Goal: Transaction & Acquisition: Register for event/course

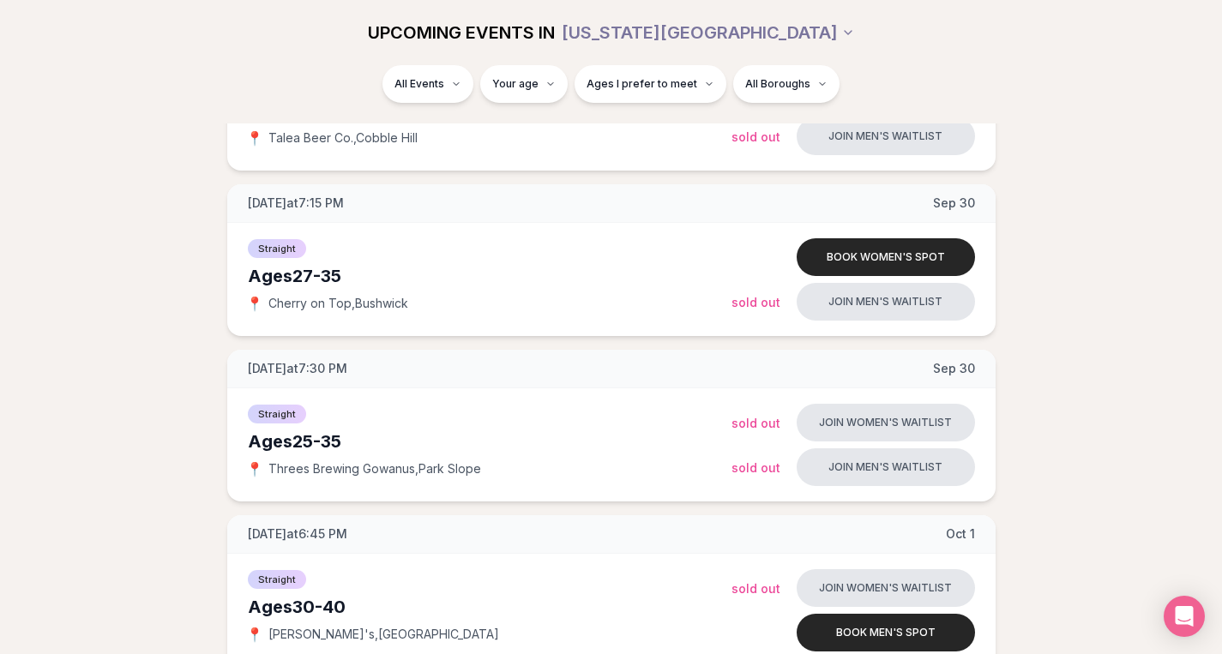
scroll to position [344, 0]
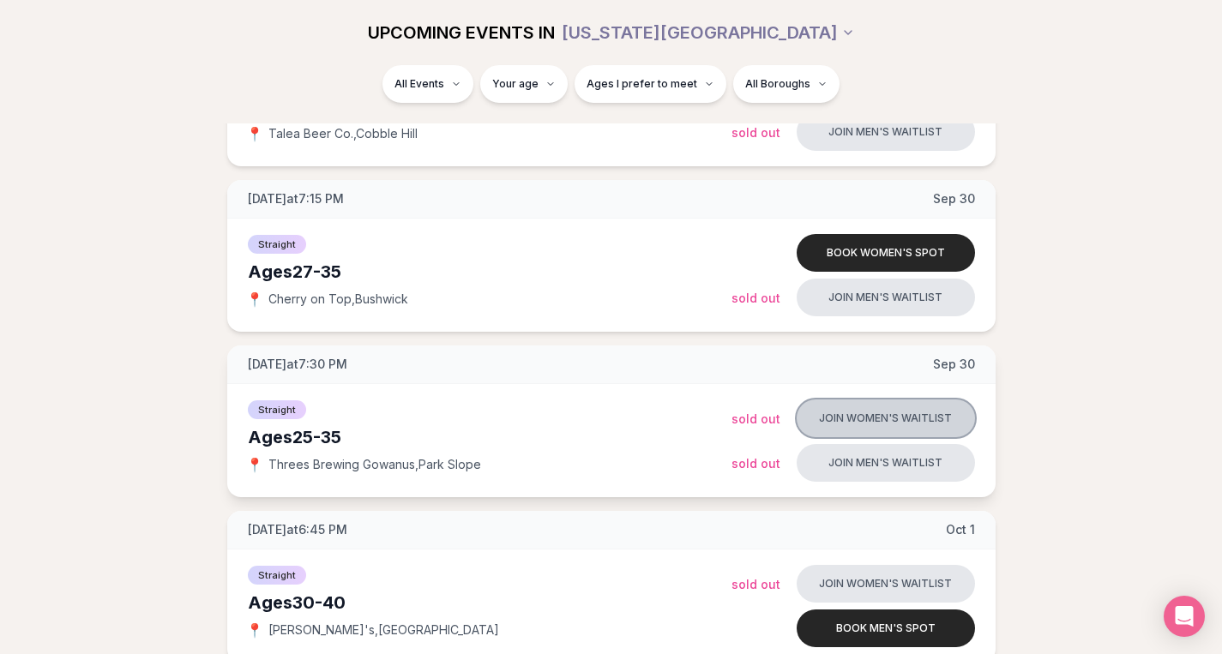
click at [862, 418] on button "Join women's waitlist" at bounding box center [886, 419] width 178 height 38
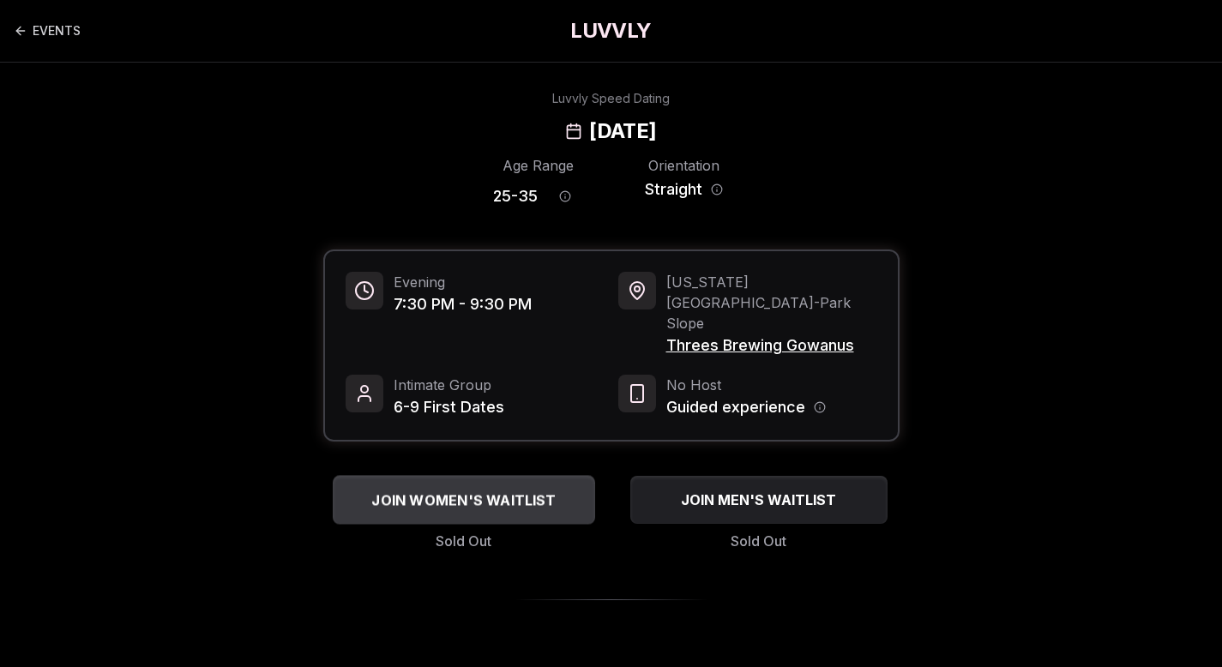
click at [557, 486] on div "JOIN WOMEN'S WAITLIST" at bounding box center [464, 500] width 262 height 28
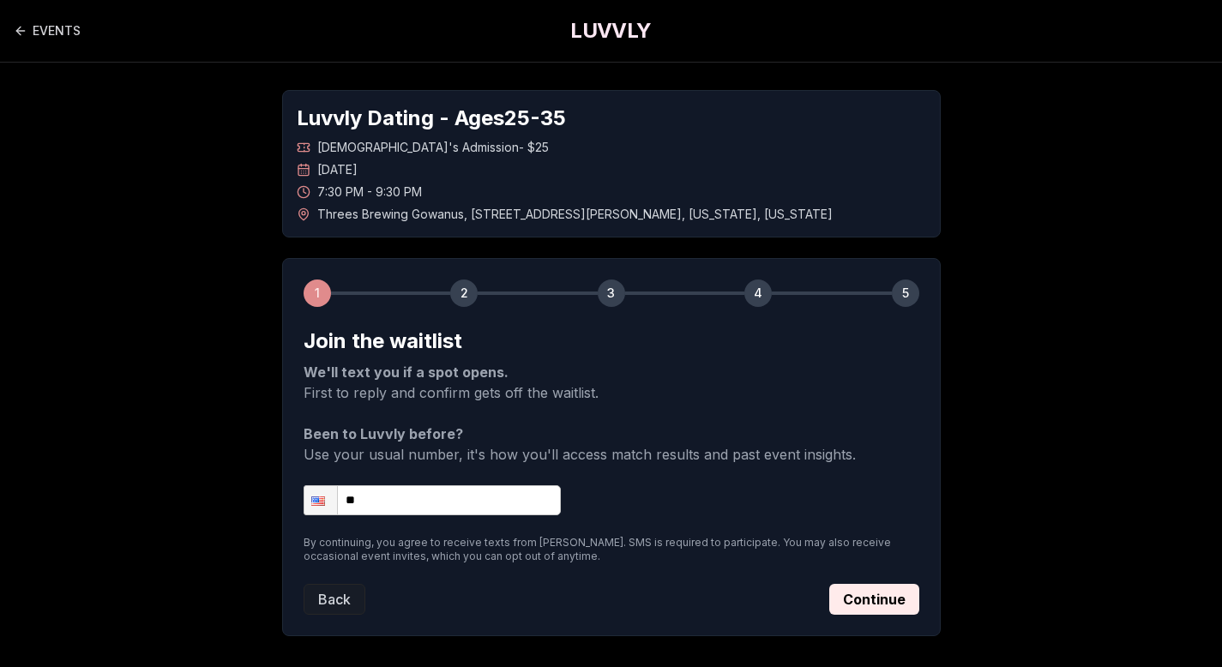
click at [495, 495] on input "**" at bounding box center [432, 500] width 257 height 30
type input "**********"
click at [853, 599] on button "Continue" at bounding box center [874, 599] width 90 height 31
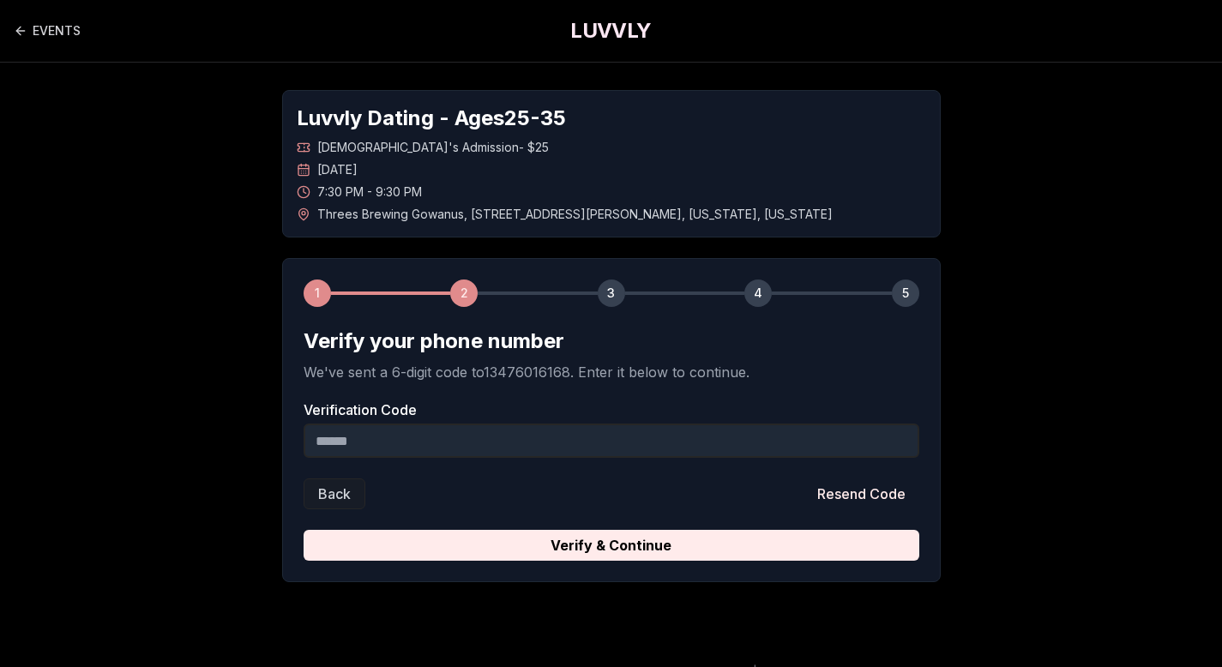
click at [712, 460] on form "Verify your phone number We've sent a 6-digit code to 13476016168 . Enter it be…" at bounding box center [612, 444] width 616 height 233
click at [701, 443] on input "Verification Code" at bounding box center [612, 441] width 616 height 34
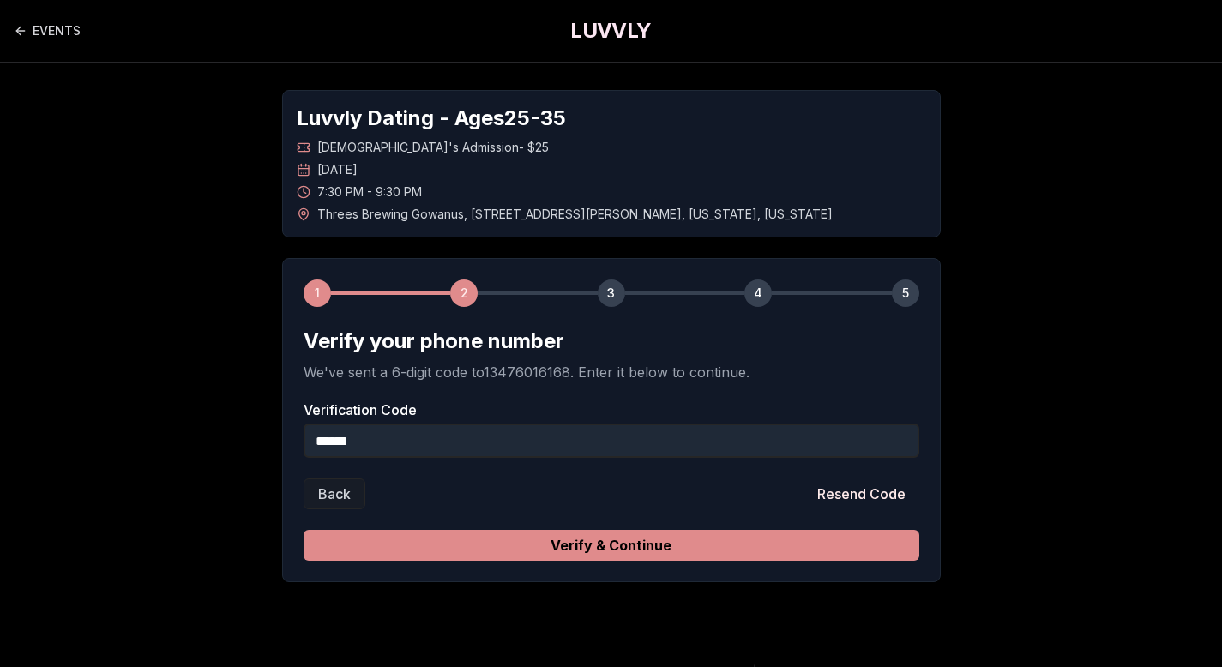
type input "******"
click at [674, 541] on button "Verify & Continue" at bounding box center [612, 545] width 616 height 31
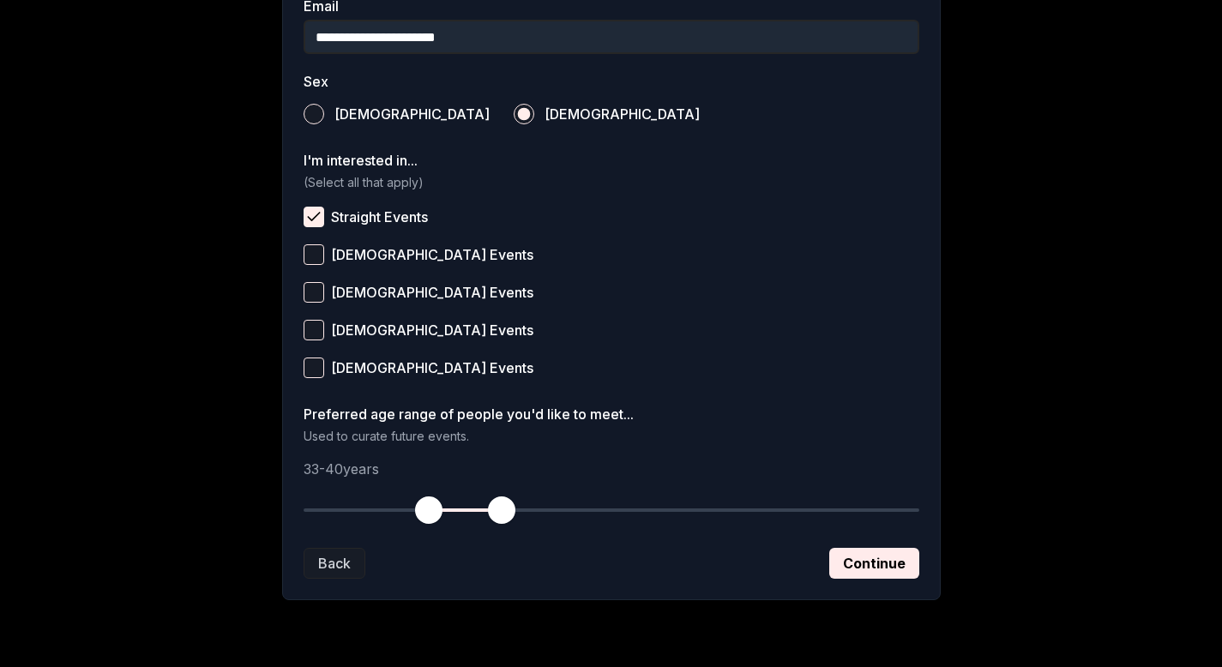
scroll to position [586, 0]
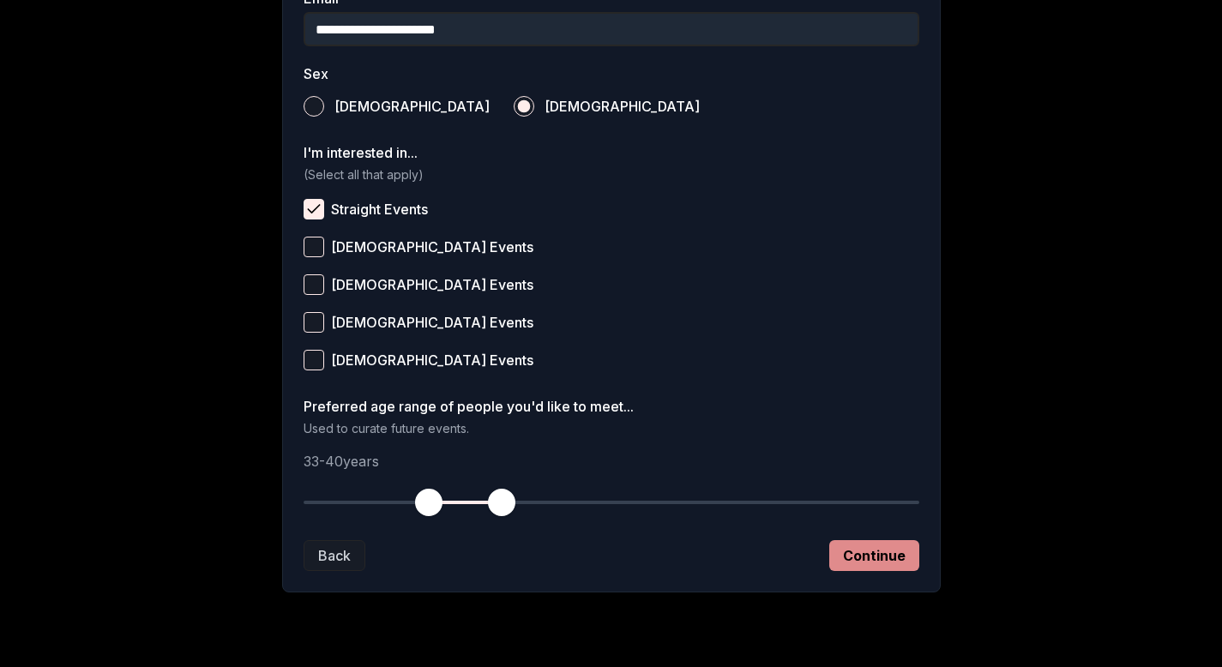
click at [899, 560] on button "Continue" at bounding box center [874, 555] width 90 height 31
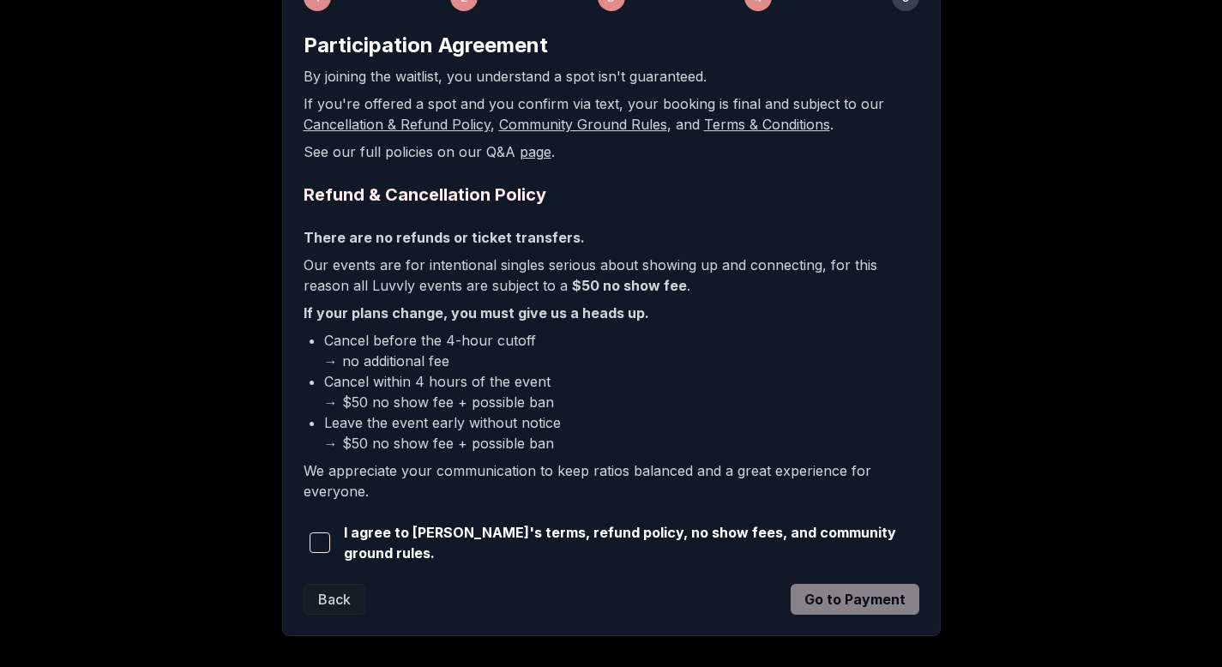
scroll to position [375, 0]
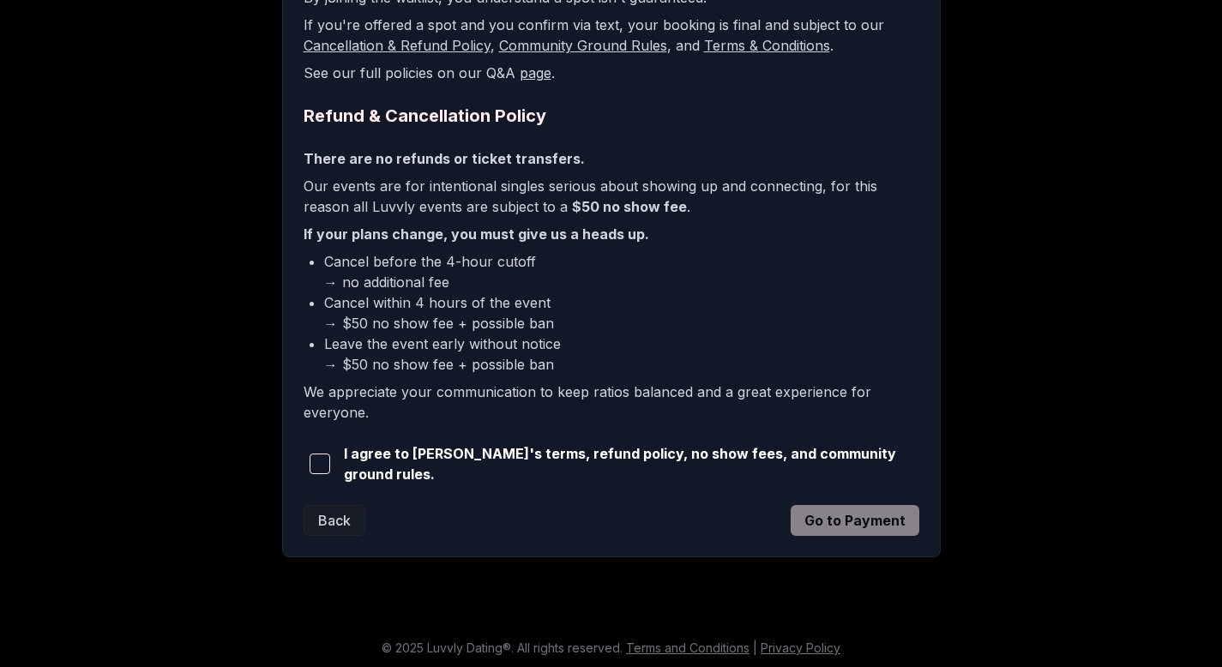
click at [635, 468] on span "I agree to [PERSON_NAME]'s terms, refund policy, no show fees, and community gr…" at bounding box center [631, 463] width 575 height 41
click at [630, 454] on span "I agree to [PERSON_NAME]'s terms, refund policy, no show fees, and community gr…" at bounding box center [631, 463] width 575 height 41
click at [322, 471] on span "button" at bounding box center [320, 464] width 21 height 21
click at [921, 532] on div "1 2 3 4 5 Participation Agreement By joining the waitlist, you understand a spo…" at bounding box center [611, 220] width 659 height 674
click at [913, 531] on button "Go to Payment" at bounding box center [855, 520] width 129 height 31
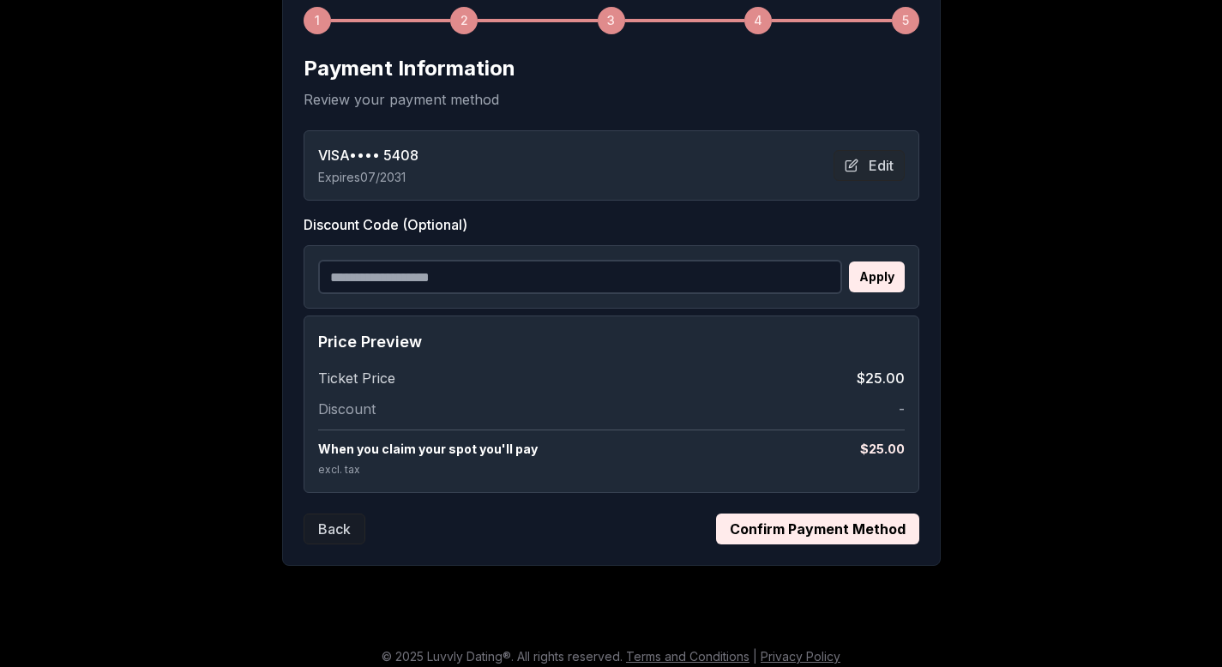
scroll to position [285, 0]
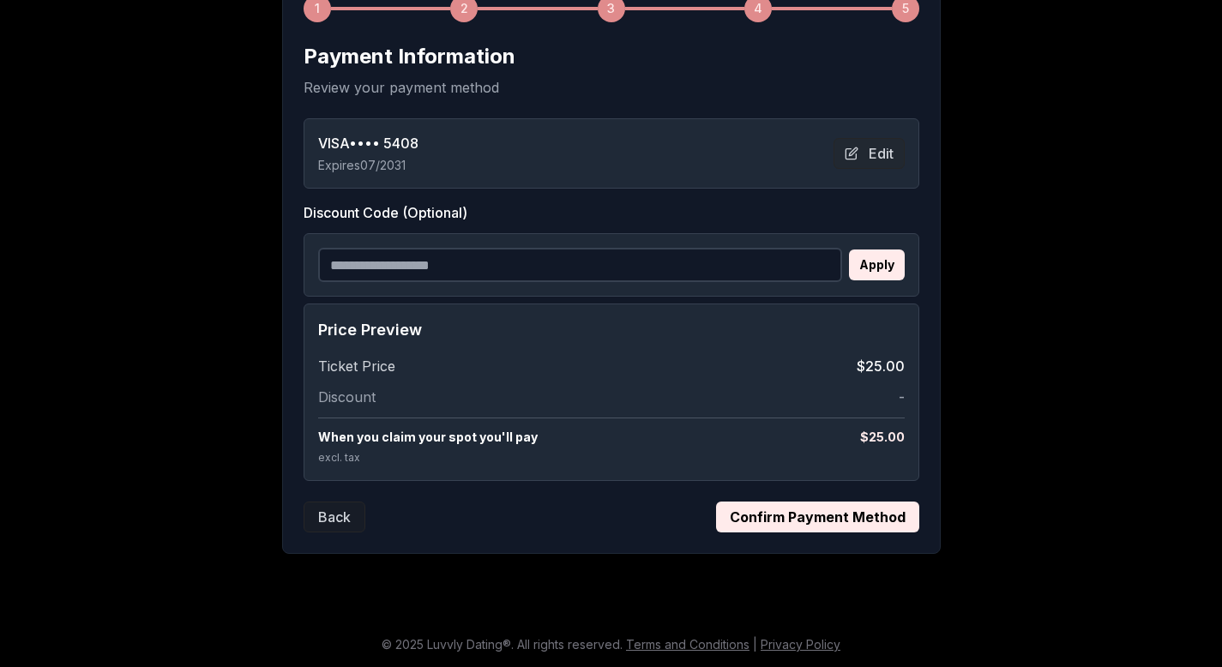
click at [825, 533] on div "1 2 3 4 5 Payment Information Review your payment method VISA •••• 5408 Expires…" at bounding box center [611, 263] width 659 height 580
click at [818, 520] on button "Confirm Payment Method" at bounding box center [817, 517] width 203 height 31
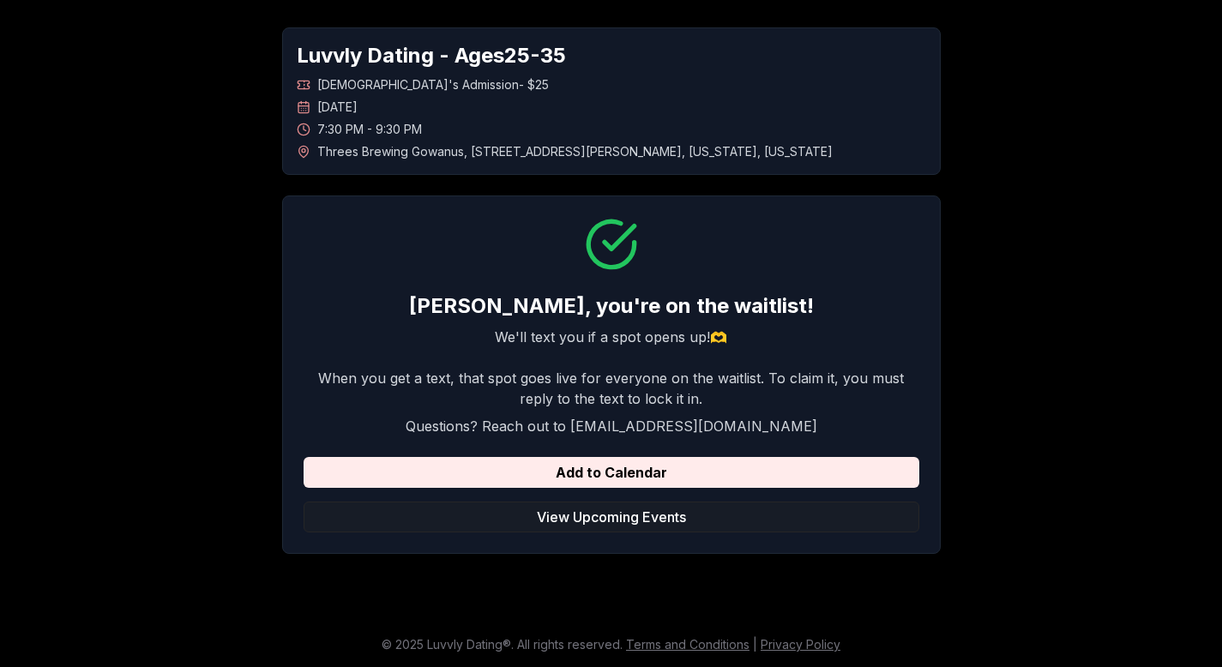
scroll to position [63, 0]
click at [773, 530] on button "View Upcoming Events" at bounding box center [612, 517] width 616 height 31
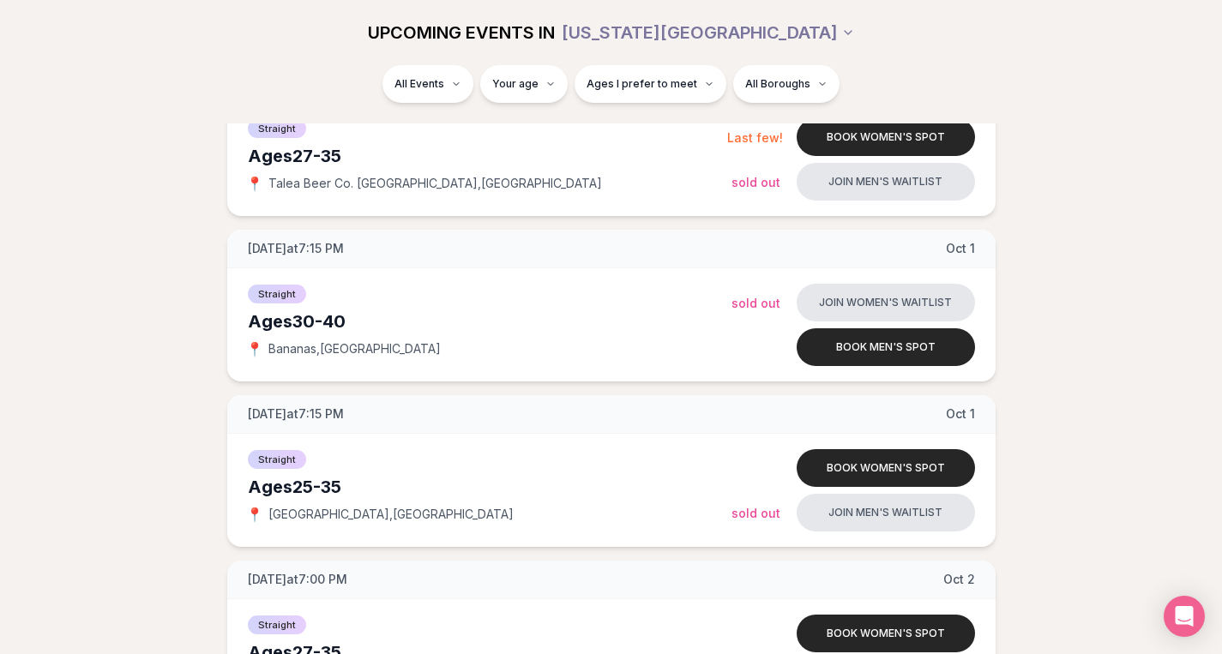
scroll to position [966, 0]
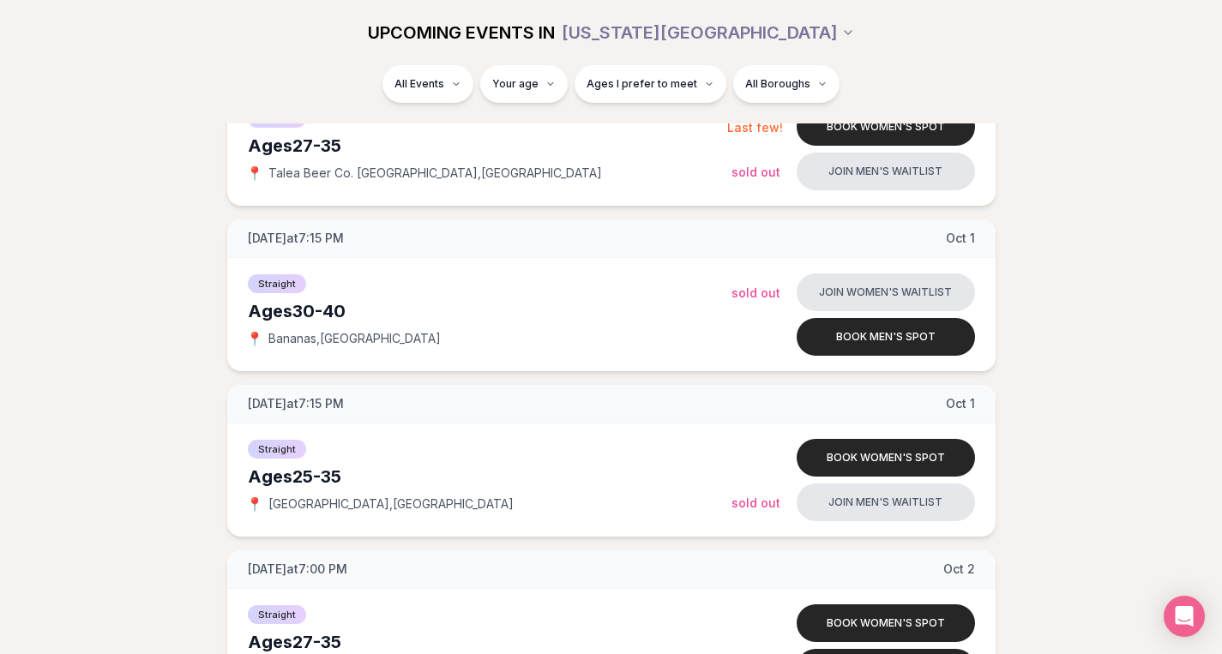
drag, startPoint x: 1230, startPoint y: 72, endPoint x: 1234, endPoint y: 120, distance: 48.2
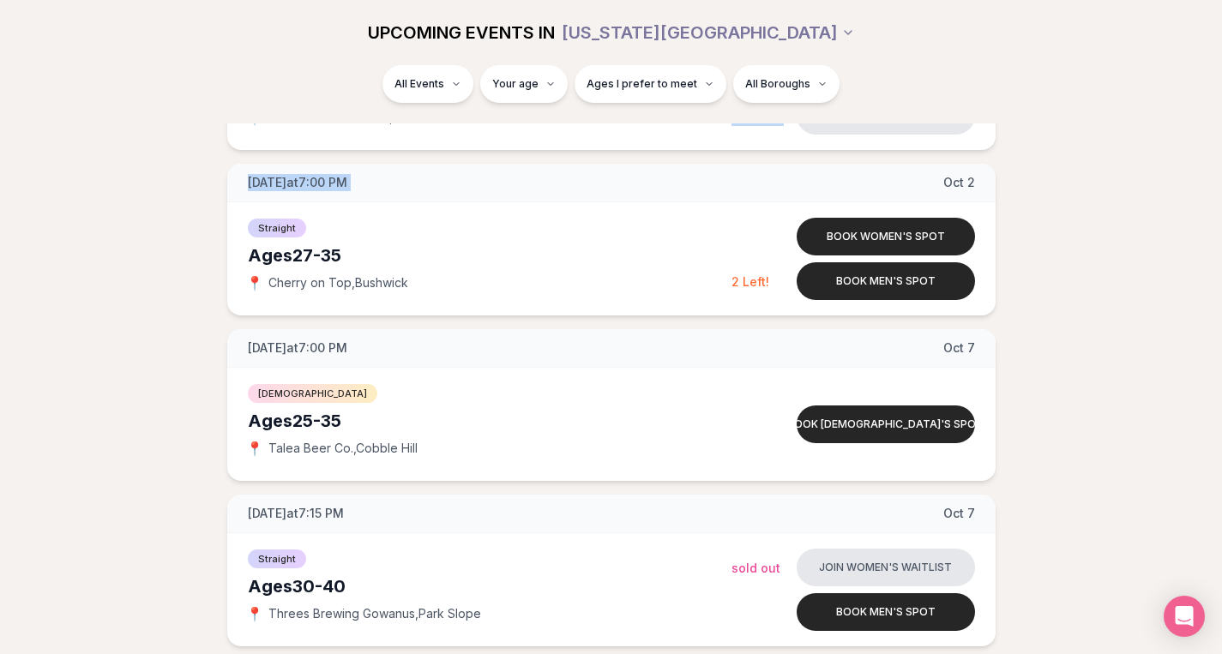
scroll to position [1349, 6]
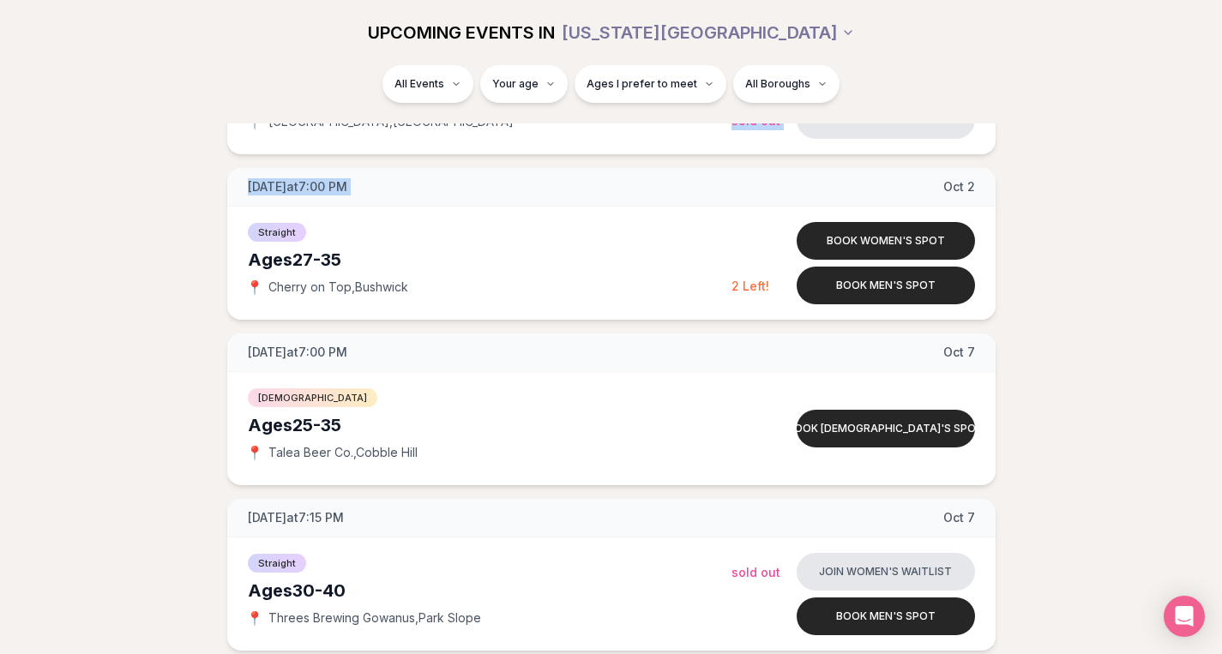
drag, startPoint x: 1234, startPoint y: 120, endPoint x: 1231, endPoint y: 153, distance: 33.5
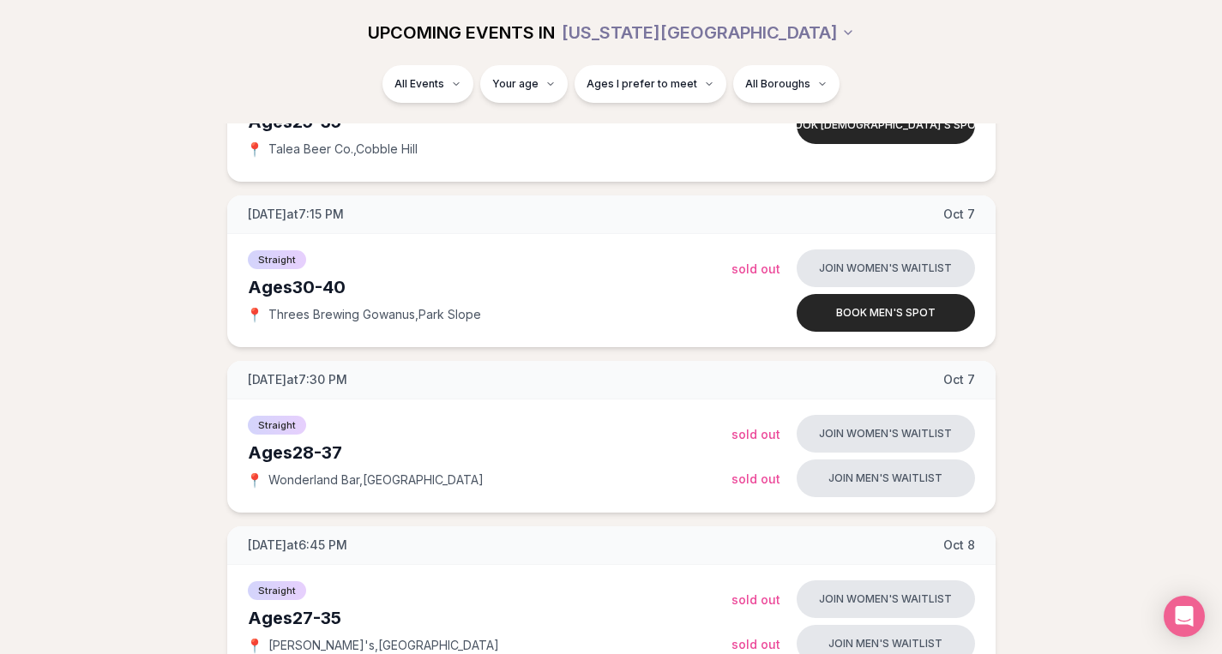
scroll to position [1729, 6]
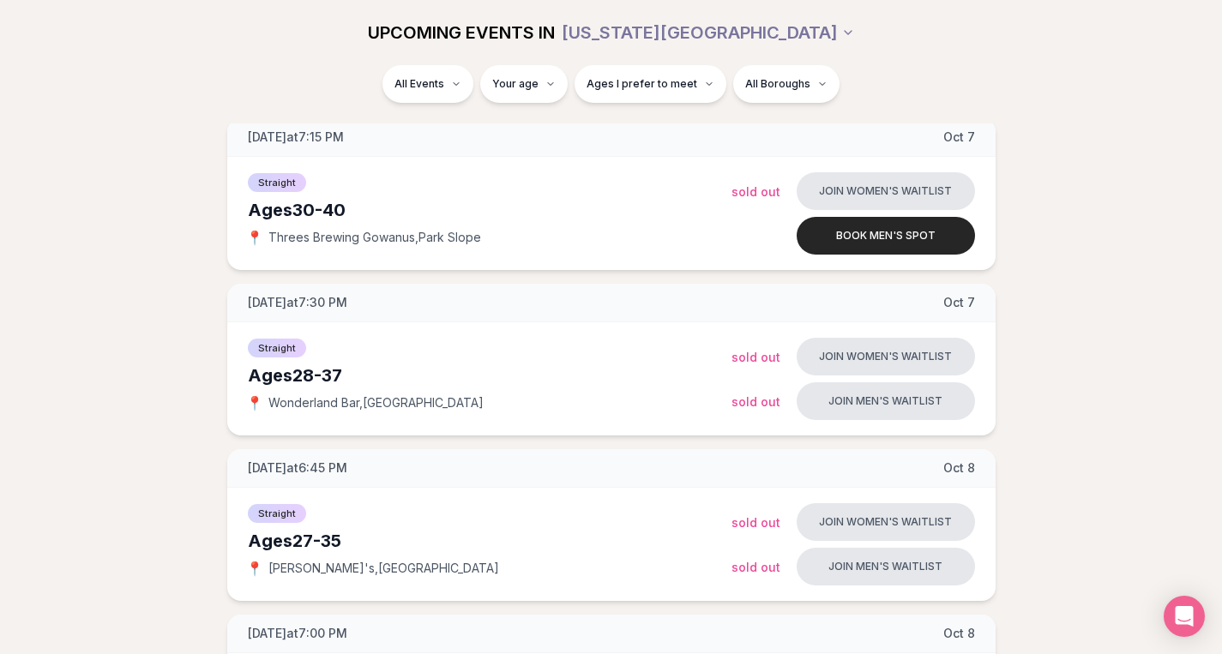
drag, startPoint x: 1230, startPoint y: 141, endPoint x: 1234, endPoint y: 175, distance: 34.5
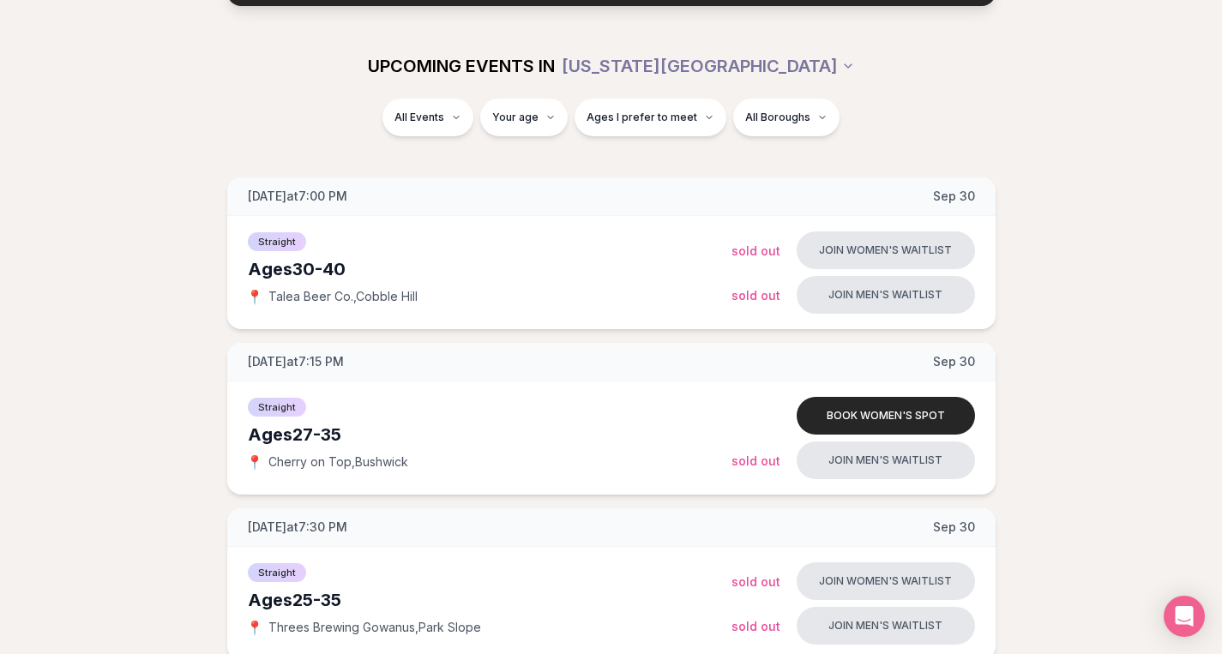
scroll to position [0, 6]
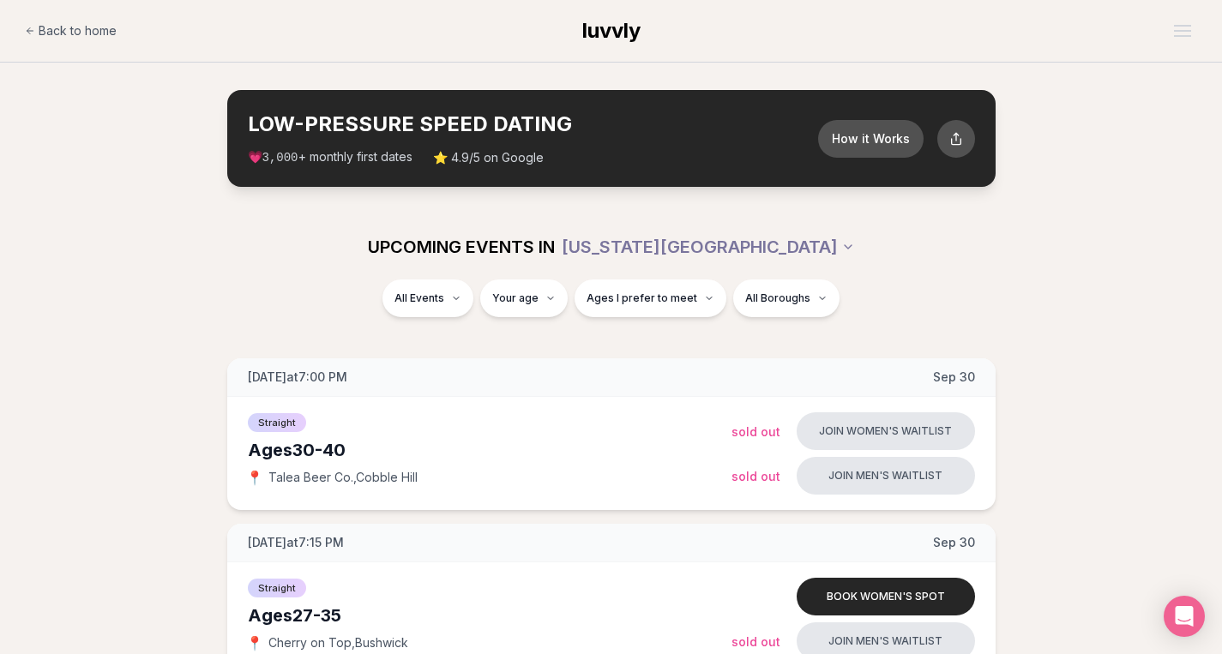
drag, startPoint x: 1234, startPoint y: 150, endPoint x: 1234, endPoint y: 14, distance: 136.3
click at [644, 282] on button "Ages I prefer to meet" at bounding box center [650, 299] width 152 height 38
click at [647, 348] on div "Please enter your age first" at bounding box center [643, 347] width 151 height 31
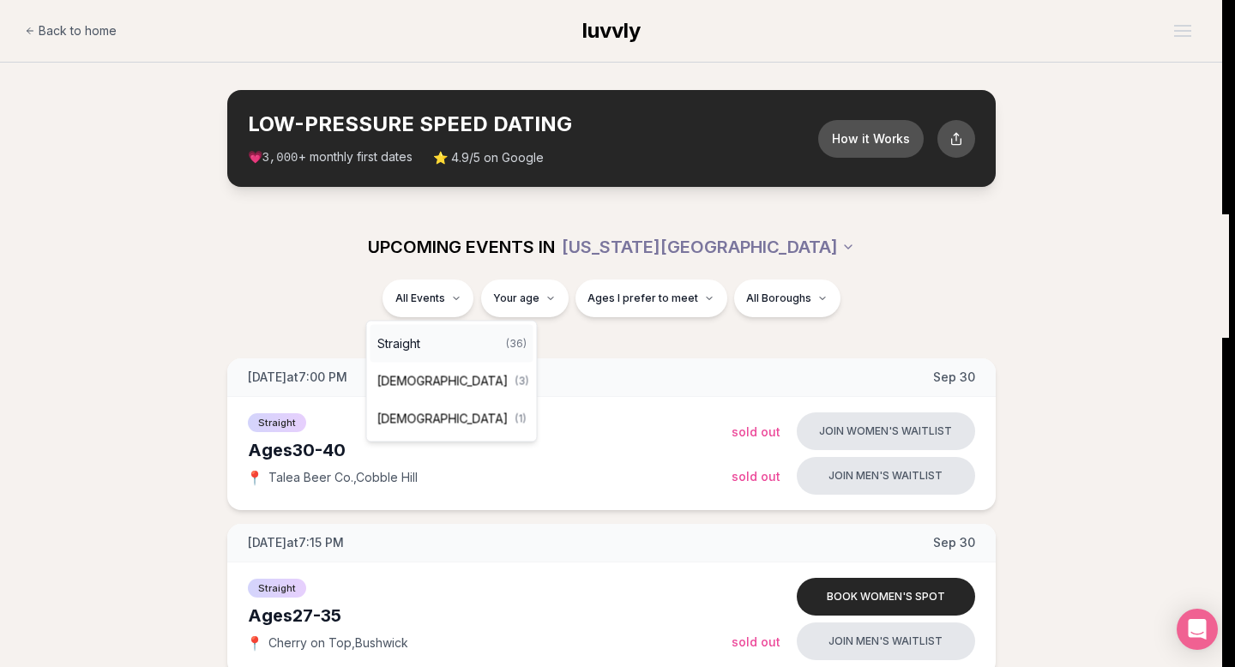
click at [472, 334] on div "Straight ( 36 )" at bounding box center [451, 344] width 163 height 38
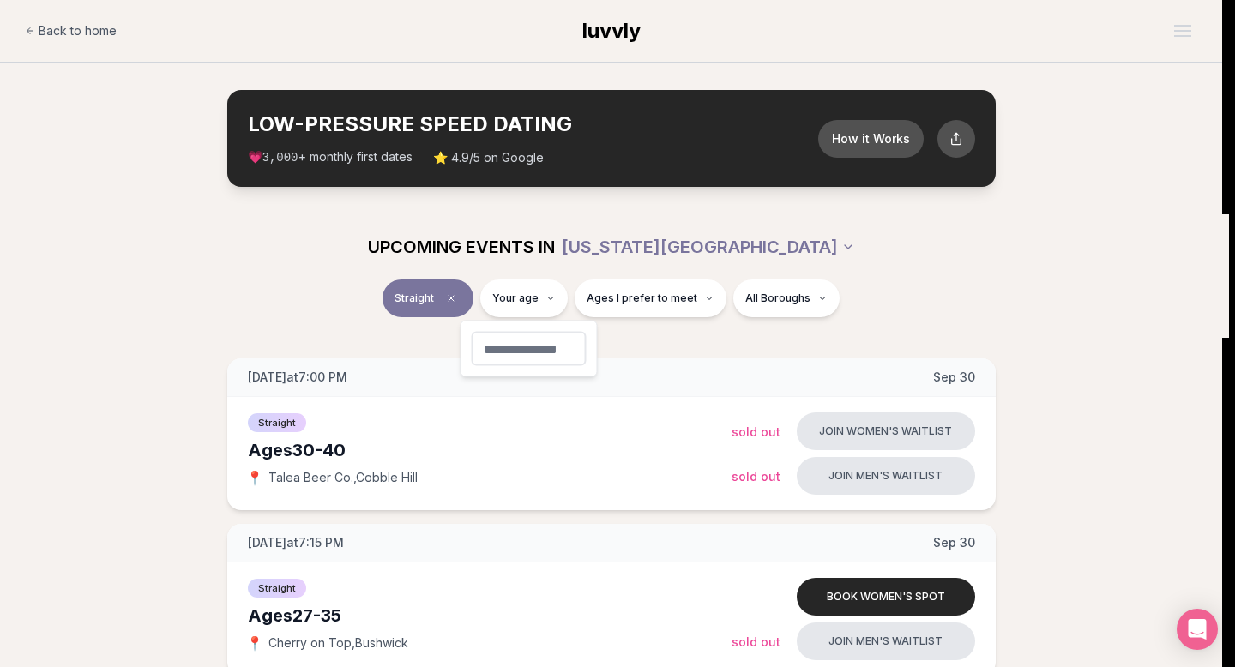
type input "**"
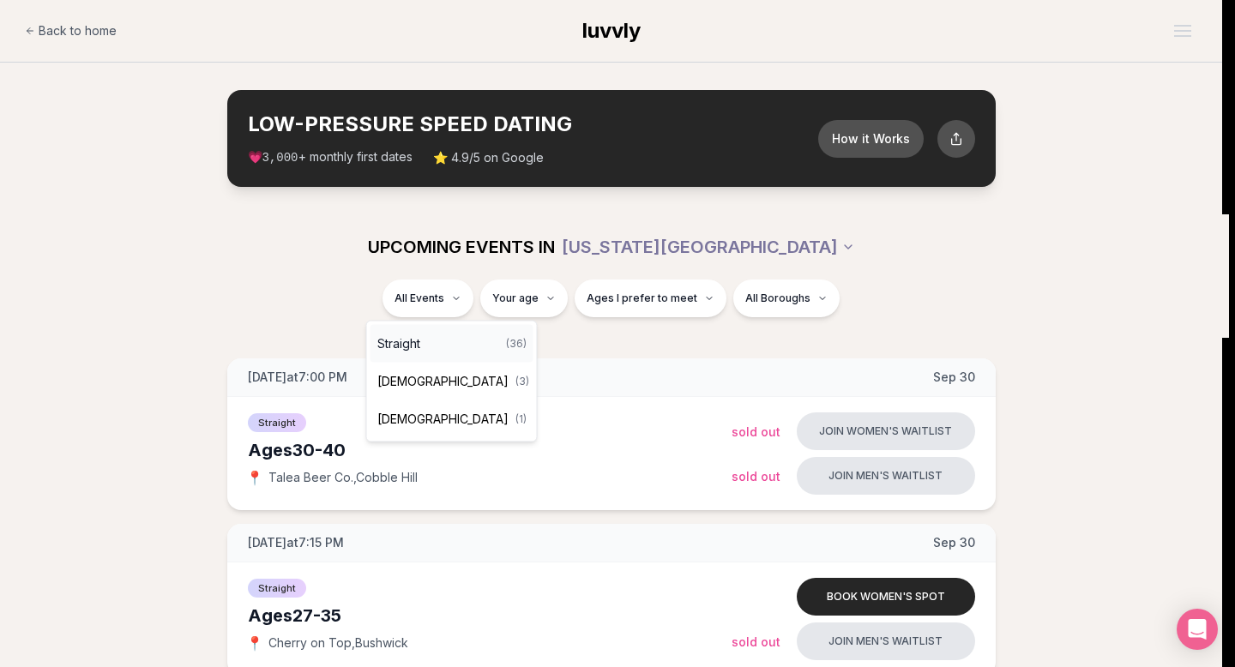
click at [450, 346] on div "Straight ( 36 )" at bounding box center [451, 344] width 163 height 38
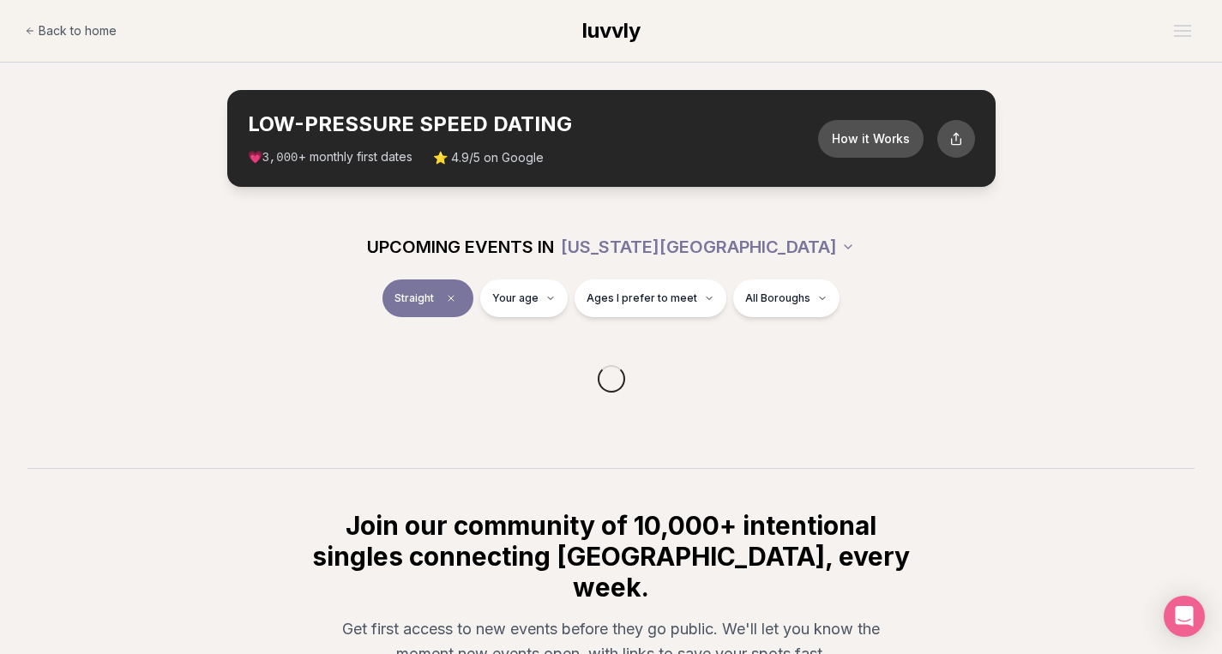
click at [503, 323] on div "Straight Your age Ages I prefer to meet All Boroughs" at bounding box center [611, 309] width 1222 height 58
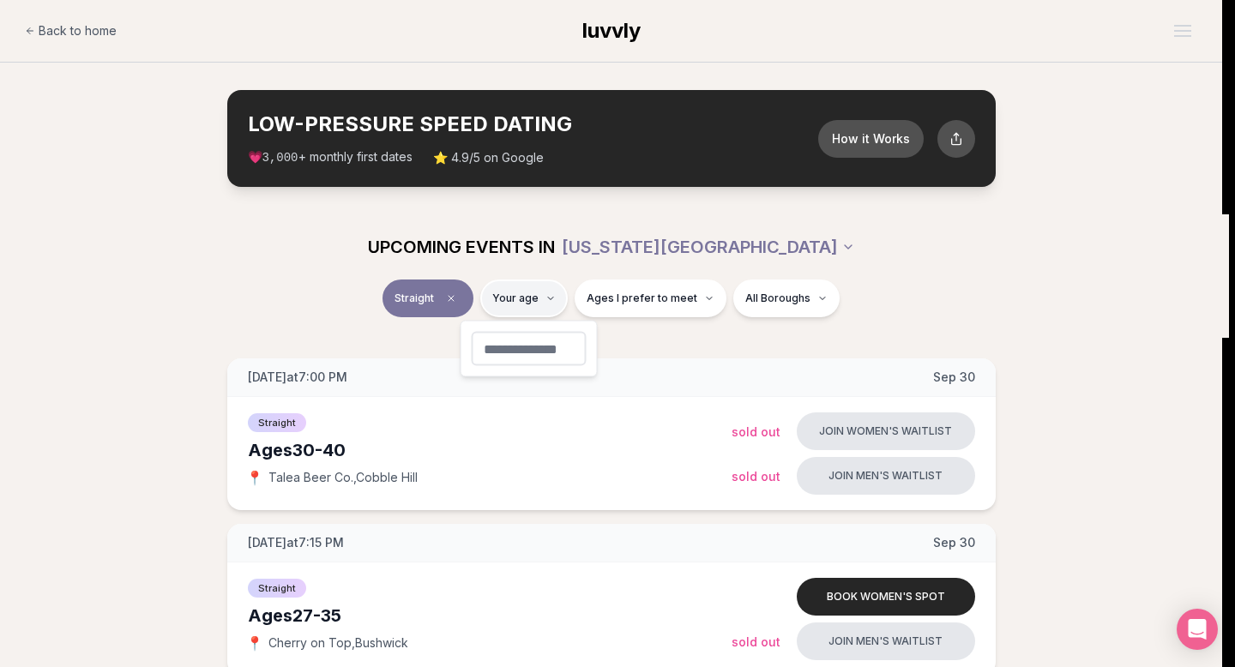
type input "**"
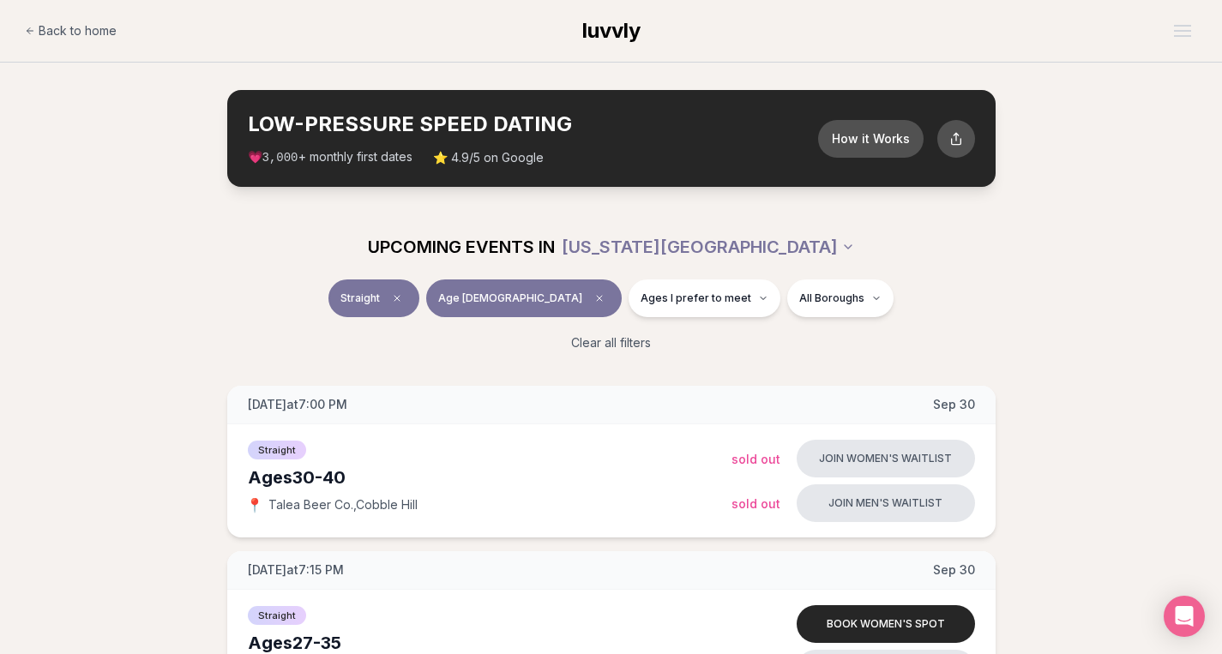
click at [1026, 275] on div "UPCOMING EVENTS IN [US_STATE][GEOGRAPHIC_DATA]" at bounding box center [611, 246] width 988 height 65
click at [681, 302] on span "Ages I prefer to meet" at bounding box center [696, 299] width 111 height 14
click at [621, 388] on span "Older than me" at bounding box center [640, 388] width 80 height 17
click at [590, 388] on button "Older than me" at bounding box center [583, 389] width 14 height 14
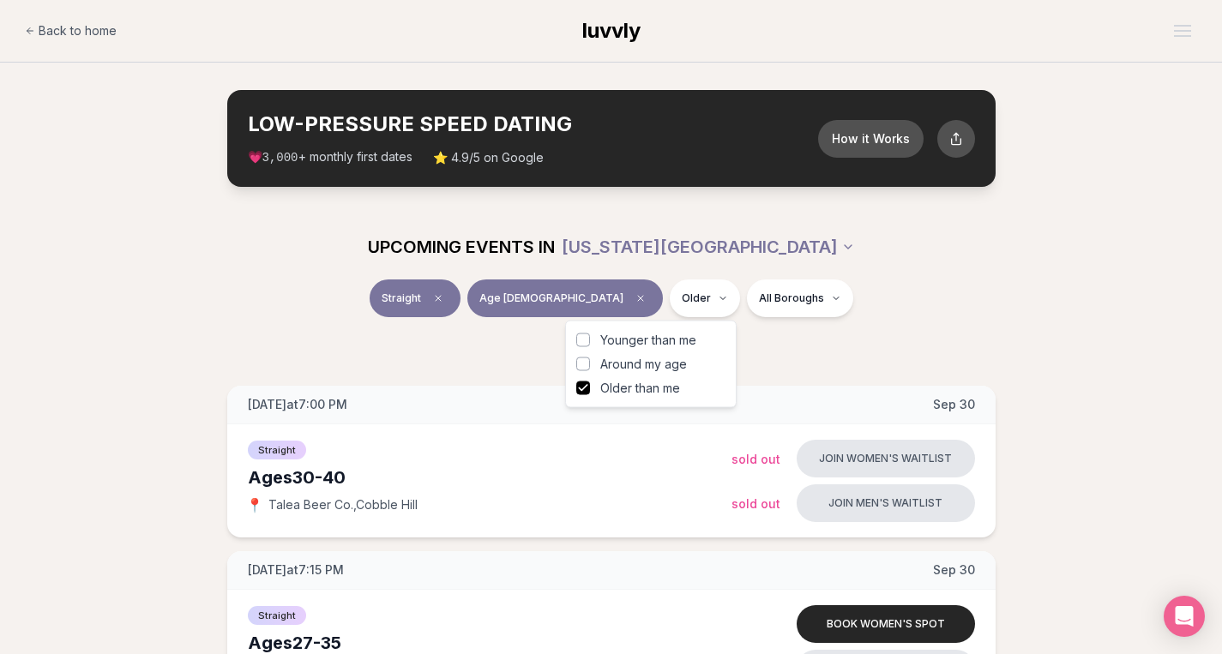
click at [861, 307] on div "Straight Age [DEMOGRAPHIC_DATA] Older All Boroughs" at bounding box center [611, 302] width 960 height 45
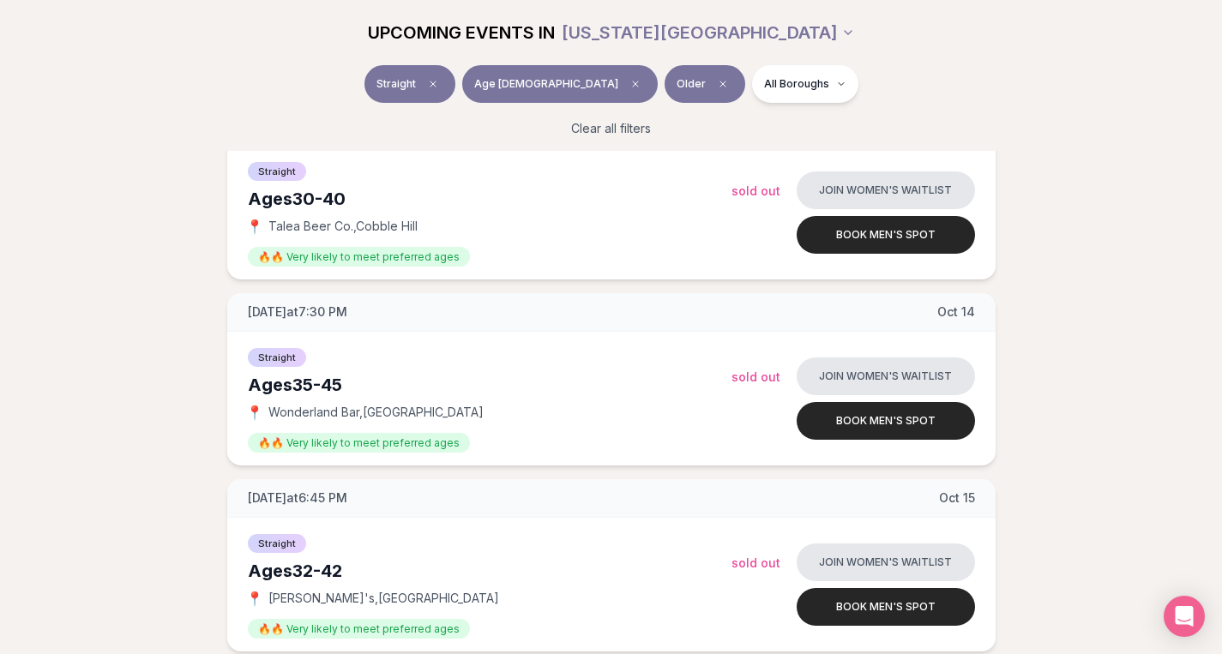
scroll to position [3253, 0]
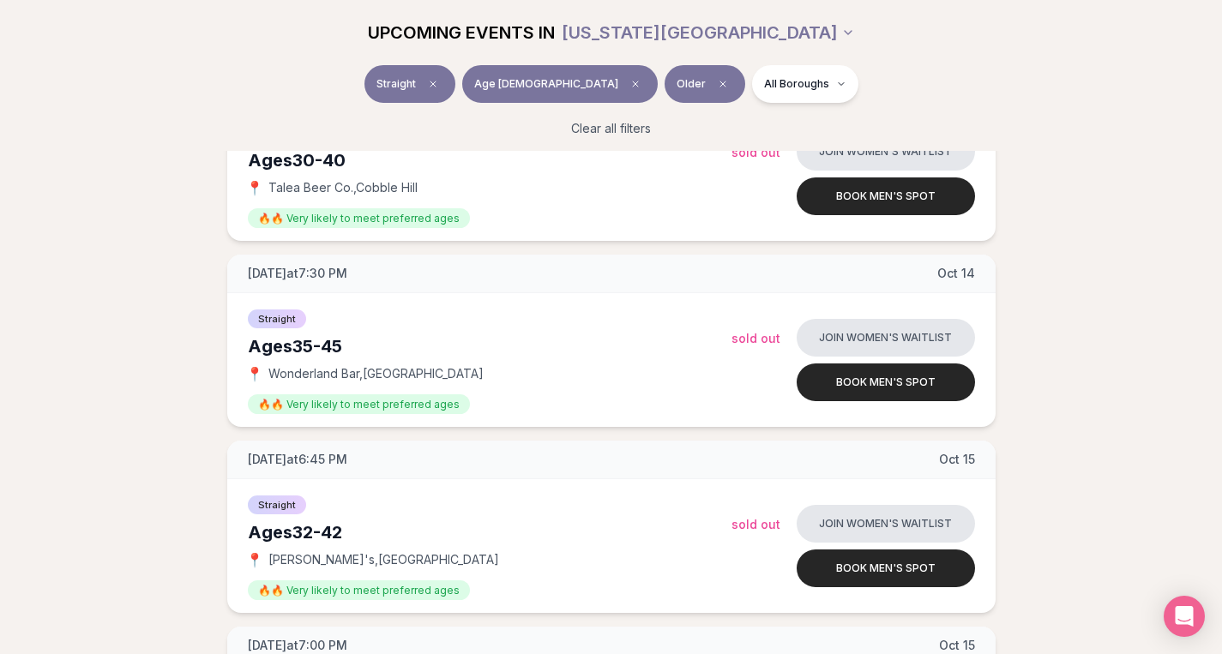
drag, startPoint x: 1234, startPoint y: 266, endPoint x: 1234, endPoint y: 331, distance: 65.2
click at [1221, 331] on html "Back to home luvvly LOW-PRESSURE SPEED DATING How it Works 💗 3,000 + monthly fi…" at bounding box center [611, 448] width 1222 height 7403
click at [928, 514] on button "Join women's waitlist" at bounding box center [886, 524] width 178 height 38
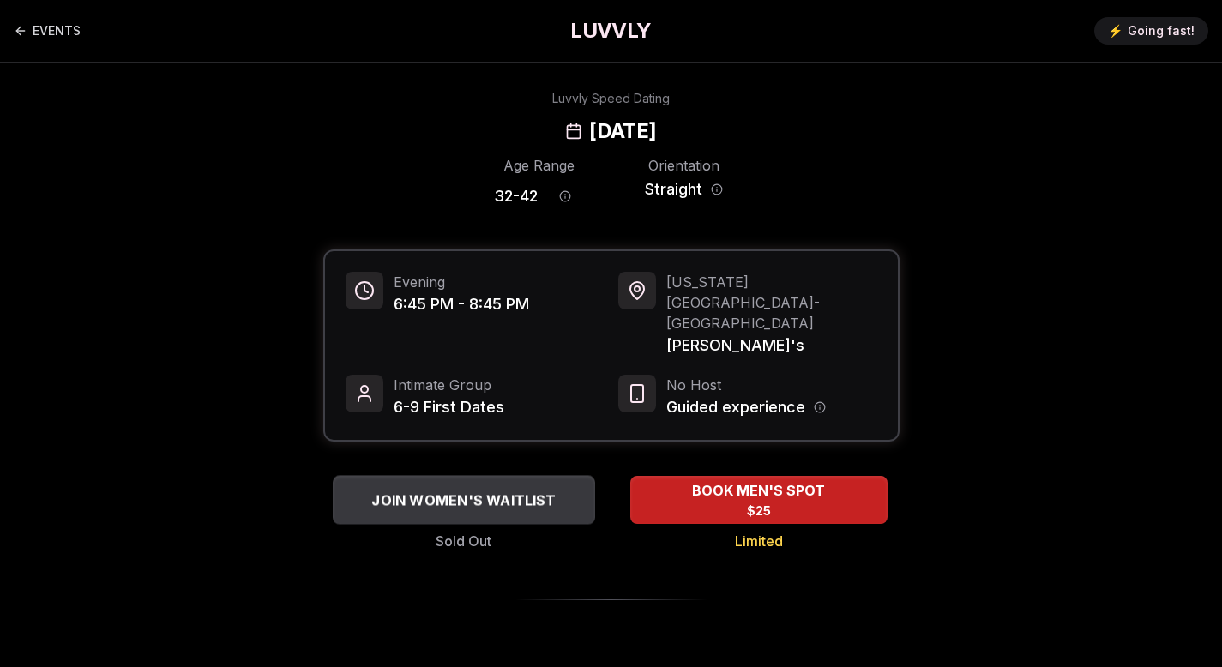
click at [513, 490] on span "JOIN WOMEN'S WAITLIST" at bounding box center [463, 500] width 191 height 21
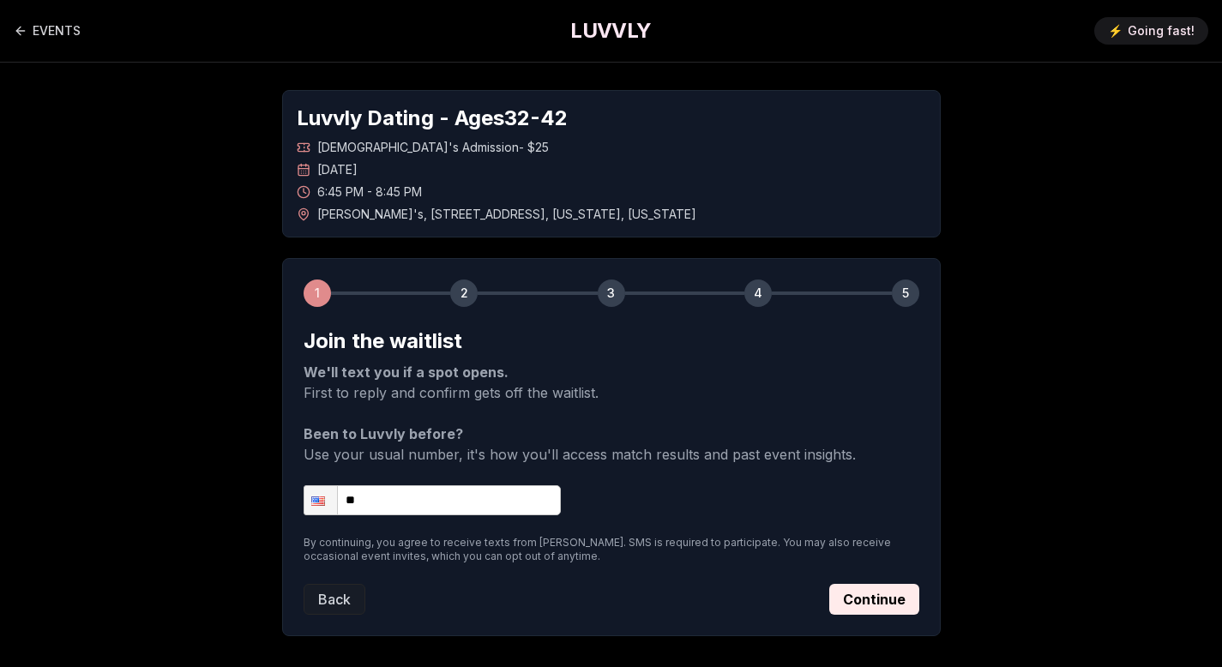
click at [510, 502] on input "**" at bounding box center [432, 500] width 257 height 30
type input "**********"
click at [907, 604] on button "Continue" at bounding box center [874, 599] width 90 height 31
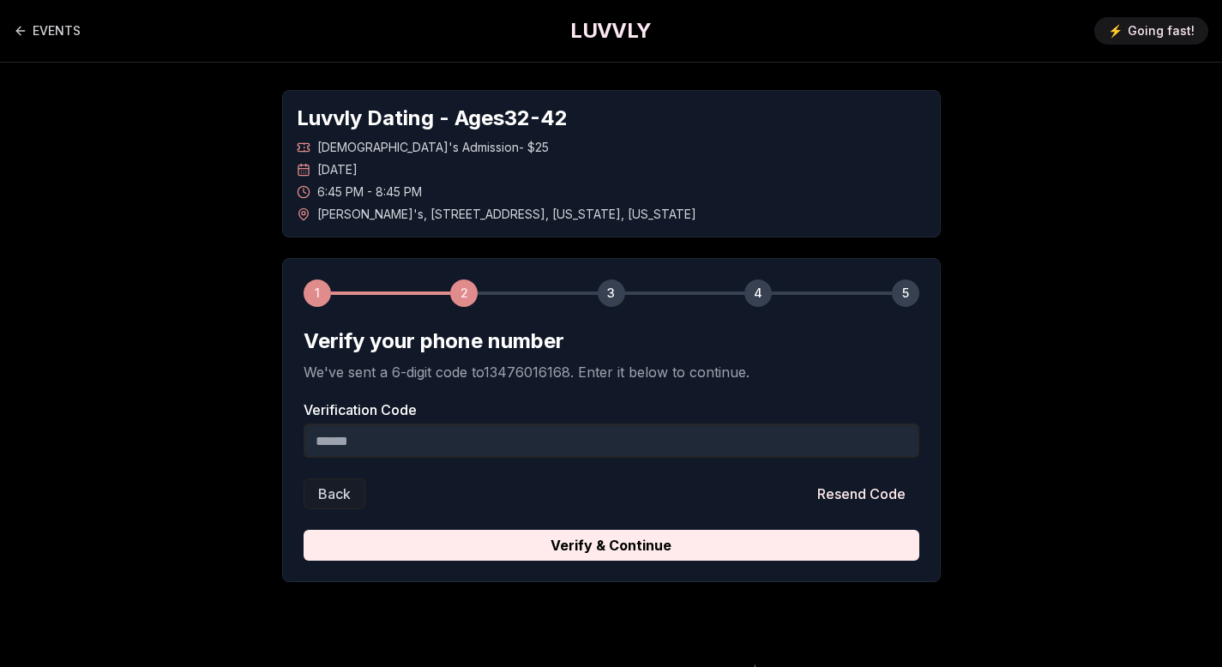
click at [764, 455] on input "Verification Code" at bounding box center [612, 441] width 616 height 34
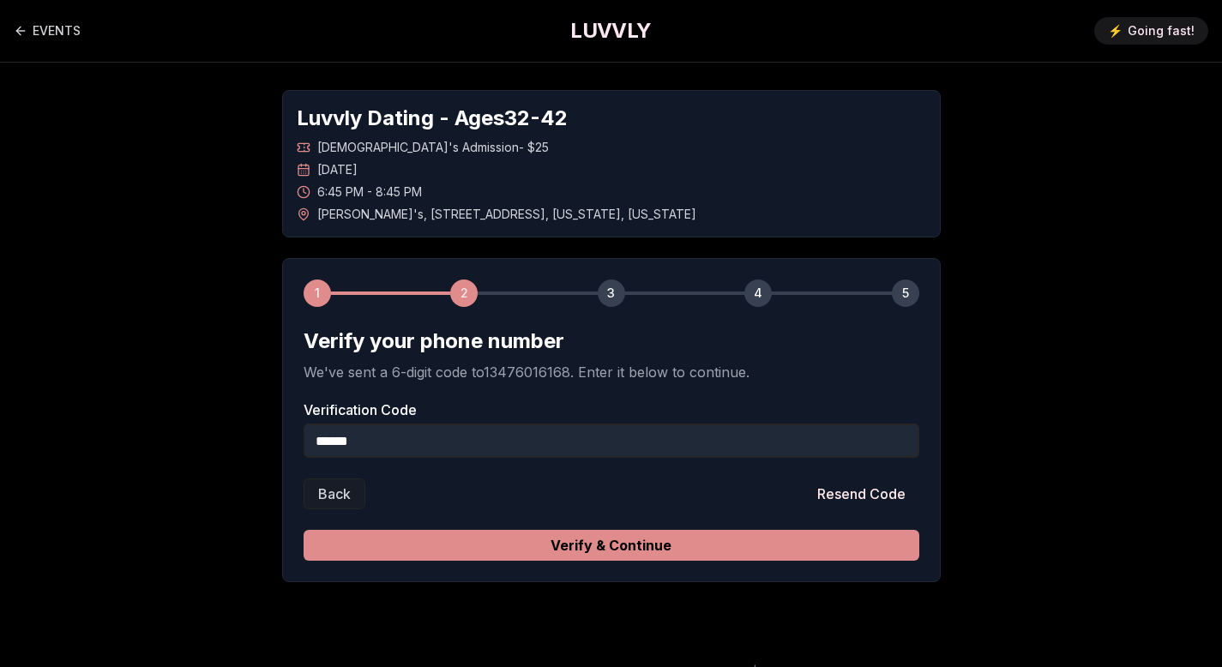
type input "******"
click at [771, 555] on button "Verify & Continue" at bounding box center [612, 545] width 616 height 31
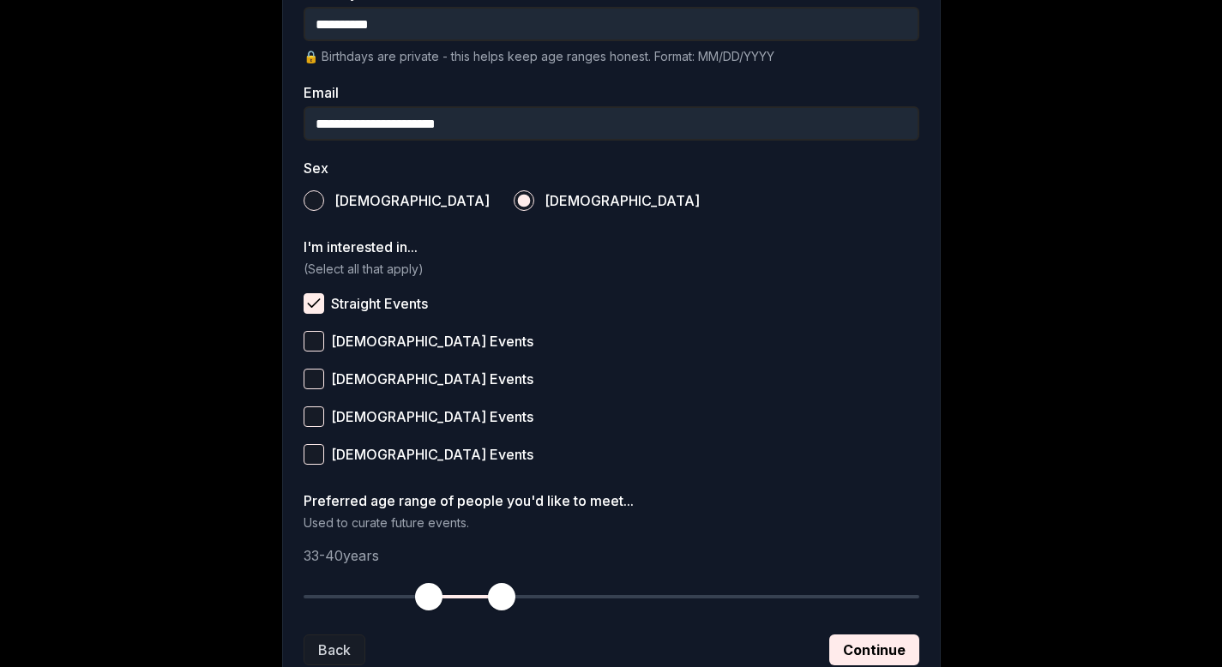
scroll to position [561, 0]
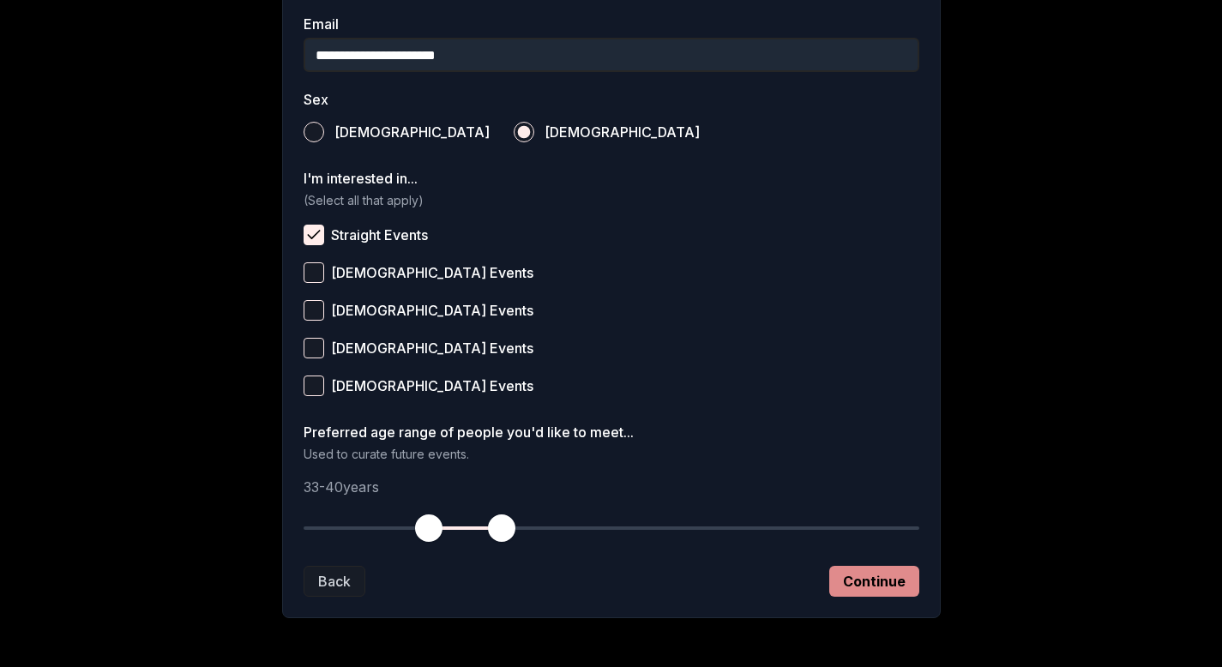
click at [917, 583] on button "Continue" at bounding box center [874, 581] width 90 height 31
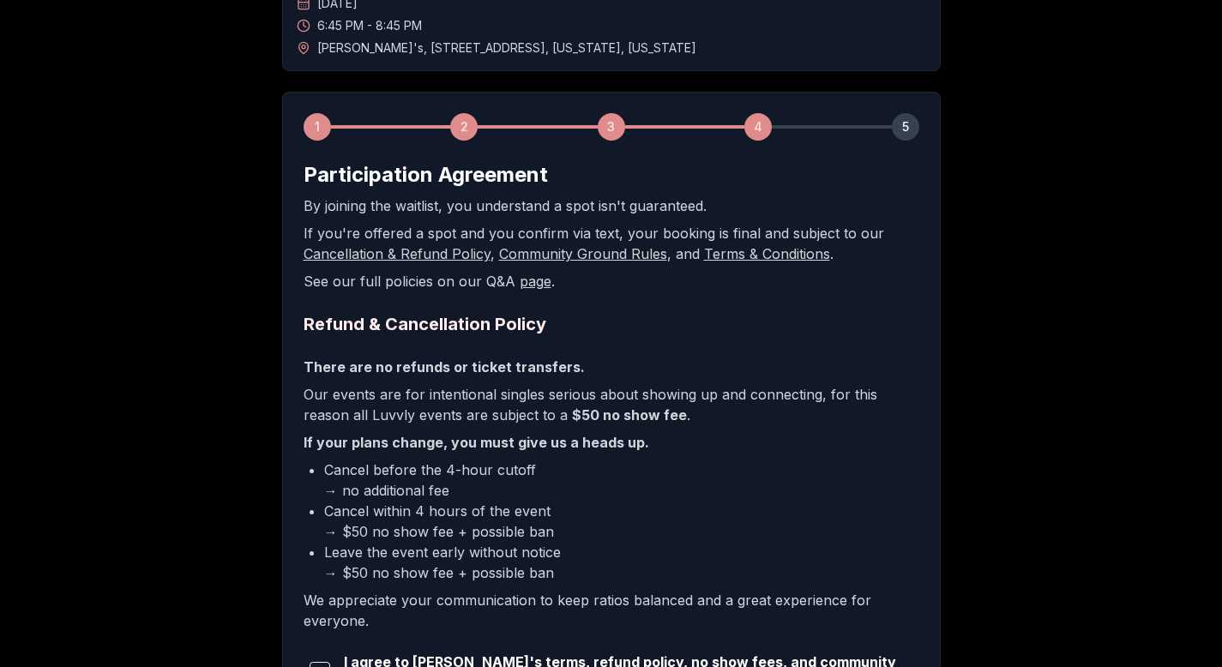
scroll to position [375, 0]
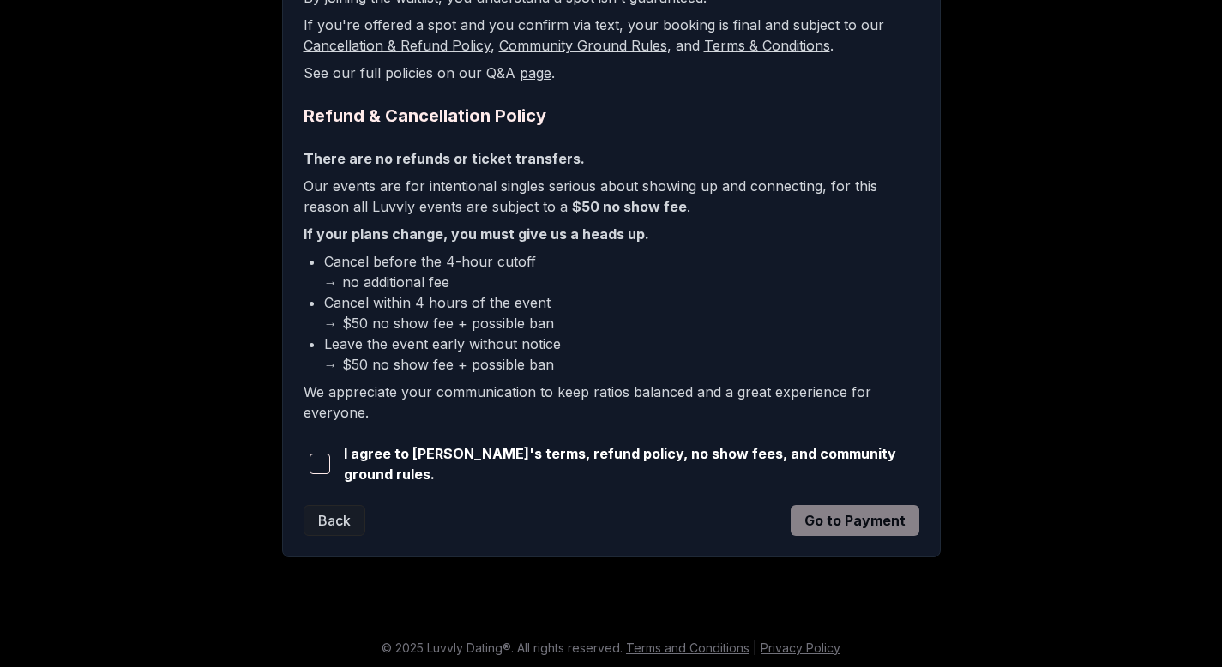
click at [878, 451] on div "I agree to [PERSON_NAME]'s terms, refund policy, no show fees, and community gr…" at bounding box center [612, 463] width 616 height 41
click at [874, 466] on span "I agree to [PERSON_NAME]'s terms, refund policy, no show fees, and community gr…" at bounding box center [631, 463] width 575 height 41
click at [332, 462] on button "button" at bounding box center [320, 464] width 33 height 38
click at [872, 513] on button "Go to Payment" at bounding box center [855, 520] width 129 height 31
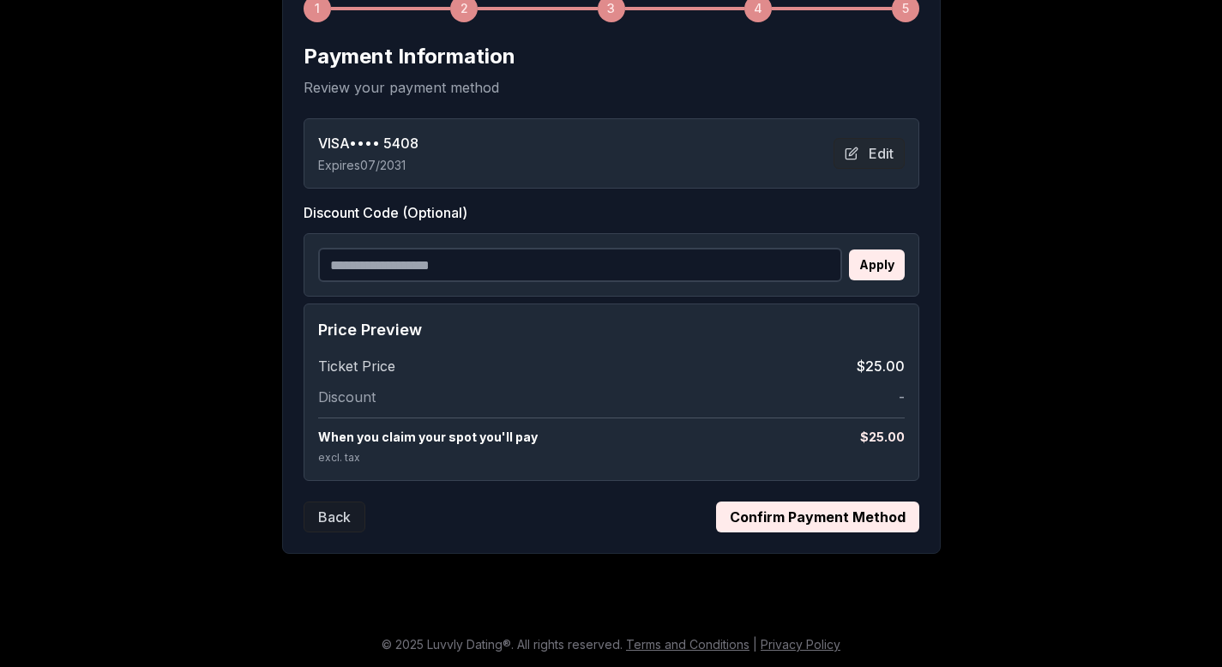
click at [838, 512] on button "Confirm Payment Method" at bounding box center [817, 517] width 203 height 31
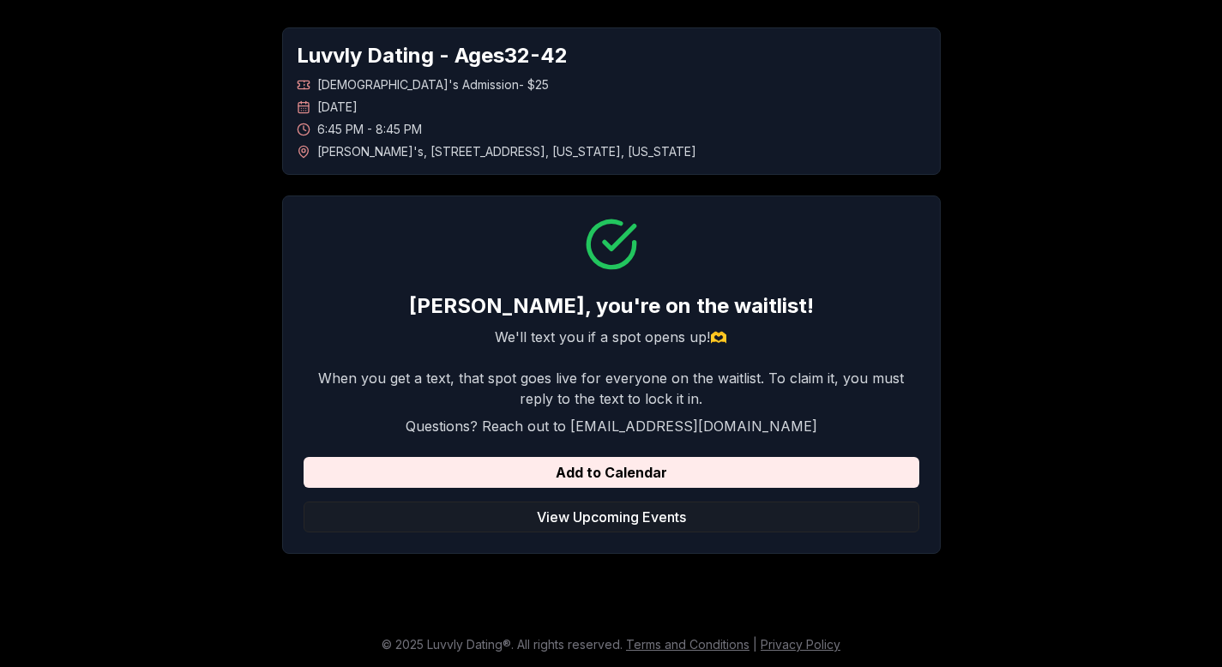
scroll to position [0, 0]
